Goal: Information Seeking & Learning: Learn about a topic

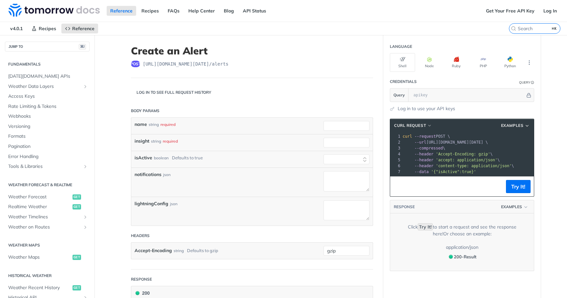
select select "true"
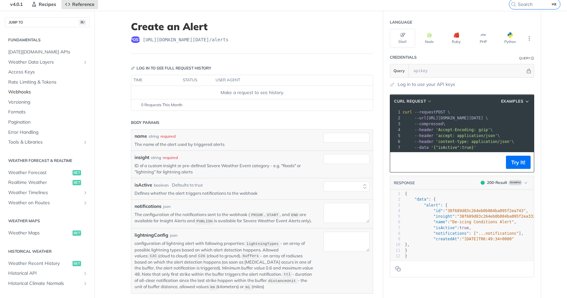
click at [30, 91] on span "Webhooks" at bounding box center [48, 92] width 80 height 7
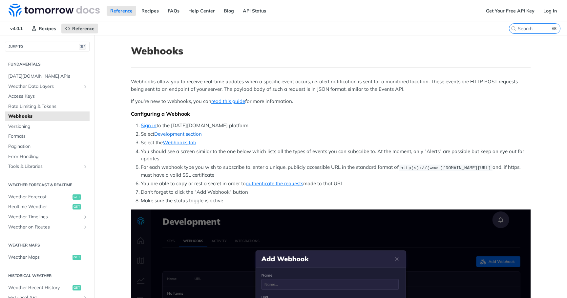
click at [197, 134] on link "Development section" at bounding box center [178, 134] width 48 height 6
click at [190, 133] on link "Development section" at bounding box center [178, 134] width 48 height 6
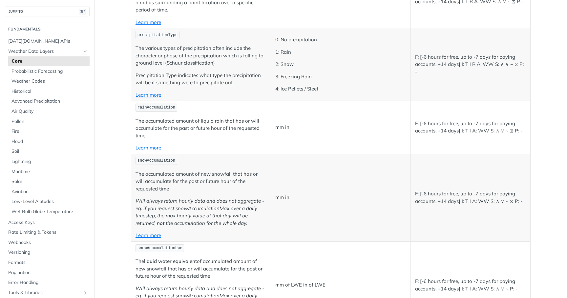
scroll to position [1712, 0]
click at [42, 83] on span "Weather Codes" at bounding box center [49, 81] width 76 height 7
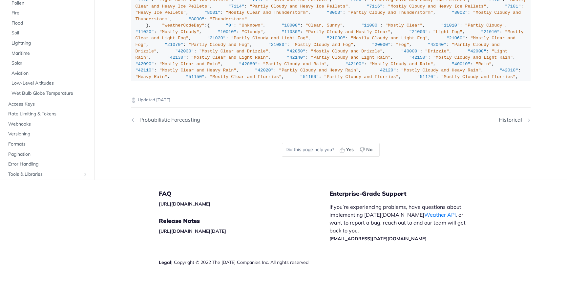
scroll to position [3686, 0]
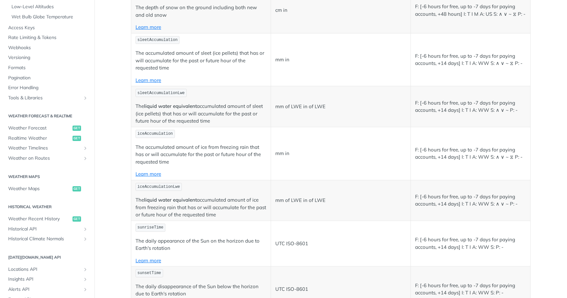
scroll to position [152, 0]
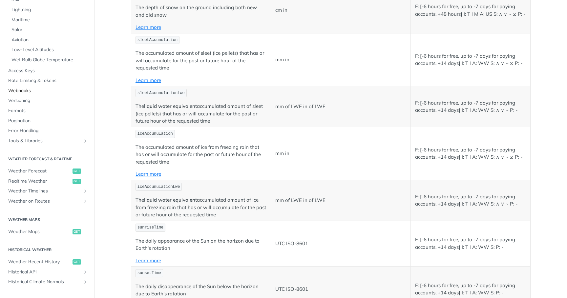
click at [38, 93] on span "Webhooks" at bounding box center [48, 91] width 80 height 7
